Goal: Transaction & Acquisition: Purchase product/service

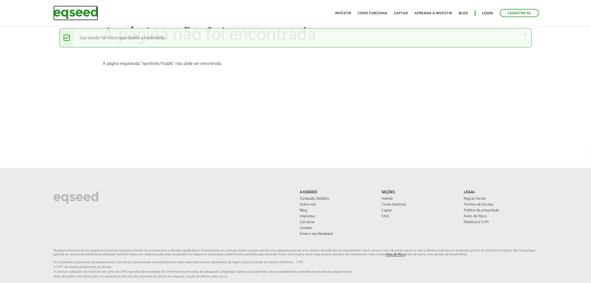
click at [73, 13] on img at bounding box center [75, 13] width 45 height 15
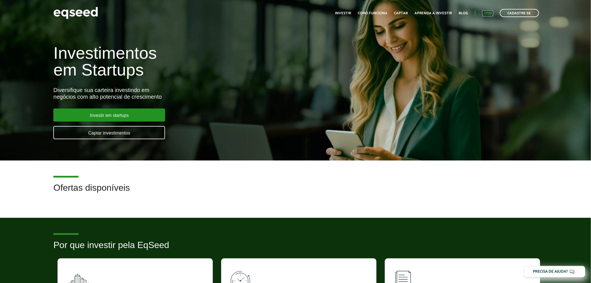
click at [490, 13] on link "Login" at bounding box center [487, 13] width 11 height 4
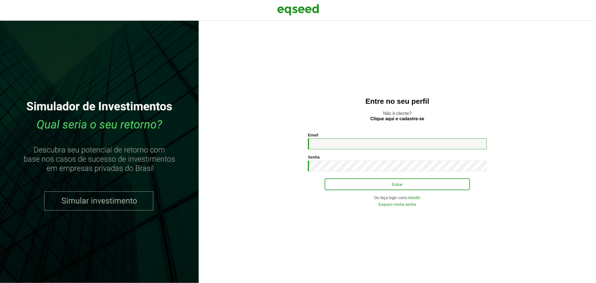
type input "**********"
click at [340, 189] on button "Entrar" at bounding box center [396, 184] width 145 height 11
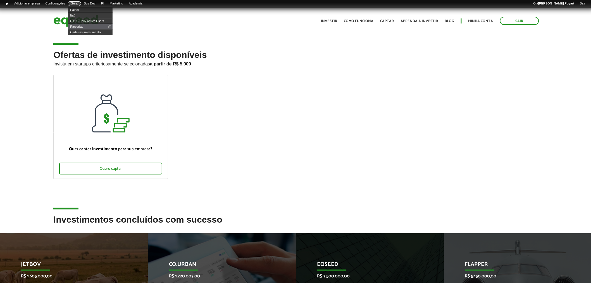
click at [80, 3] on link "Geral" at bounding box center [74, 3] width 13 height 4
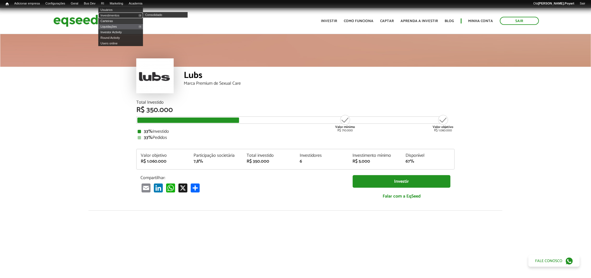
click at [112, 15] on link "Investimentos" at bounding box center [120, 16] width 45 height 6
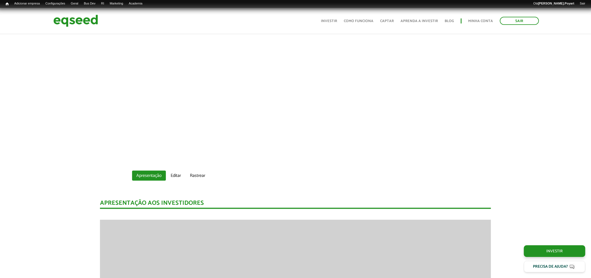
scroll to position [248, 0]
